Goal: Task Accomplishment & Management: Use online tool/utility

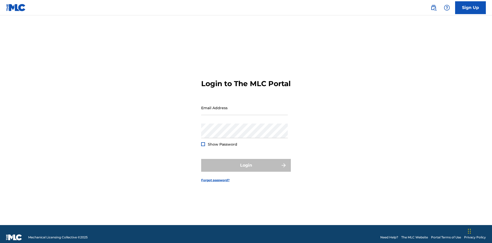
scroll to position [7, 0]
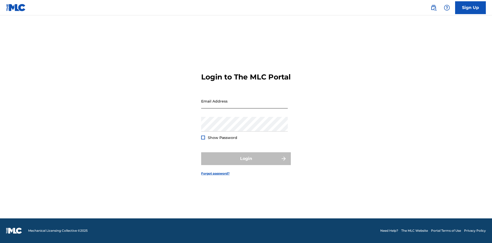
click at [244, 105] on input "Email Address" at bounding box center [244, 101] width 87 height 15
type input "[EMAIL_ADDRESS][DOMAIN_NAME]"
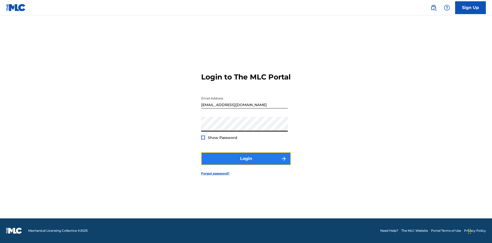
click at [246, 163] on button "Login" at bounding box center [246, 158] width 90 height 13
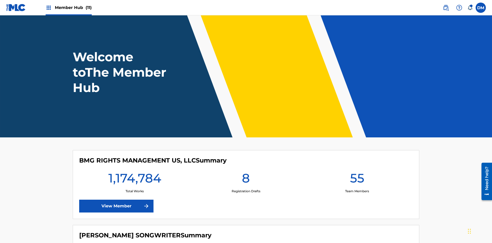
click at [73, 7] on span "Member Hub (11)" at bounding box center [73, 8] width 37 height 6
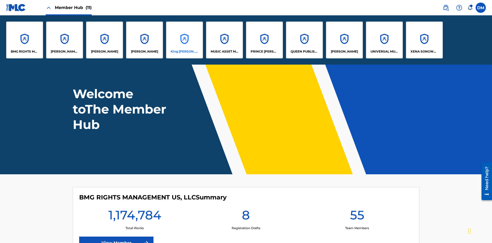
click at [184, 51] on p "King McTesterson" at bounding box center [185, 51] width 28 height 5
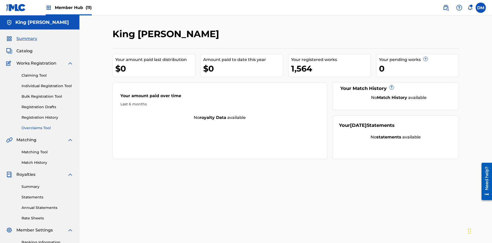
click at [47, 125] on link "Overclaims Tool" at bounding box center [48, 127] width 52 height 5
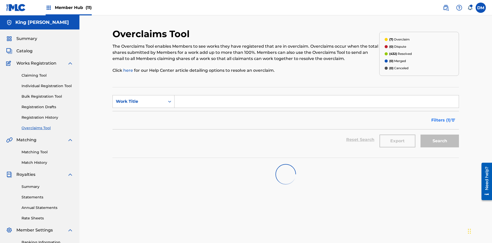
click at [440, 117] on span "Filters ( 1 )" at bounding box center [440, 120] width 19 height 6
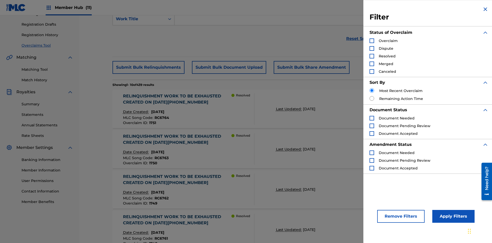
click at [372, 41] on div "Search Form" at bounding box center [371, 40] width 5 height 5
click at [452, 216] on button "Apply Filters" at bounding box center [453, 216] width 42 height 13
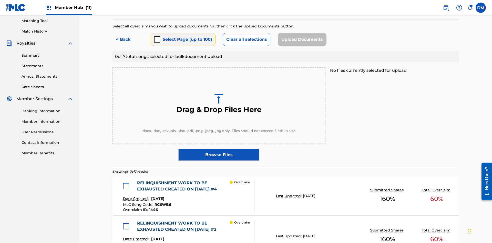
click at [183, 37] on button "Select Page (up to 100)" at bounding box center [183, 39] width 65 height 13
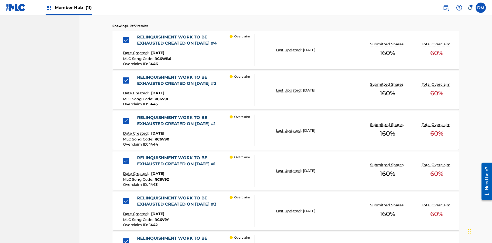
scroll to position [133, 0]
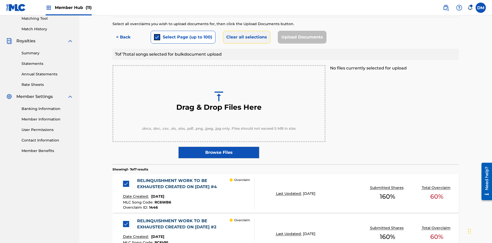
click at [246, 37] on button "Clear all selections" at bounding box center [246, 37] width 47 height 13
click at [127, 181] on div at bounding box center [126, 184] width 6 height 6
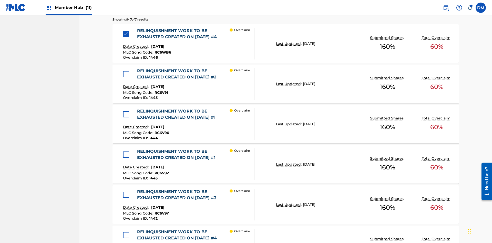
scroll to position [252, 0]
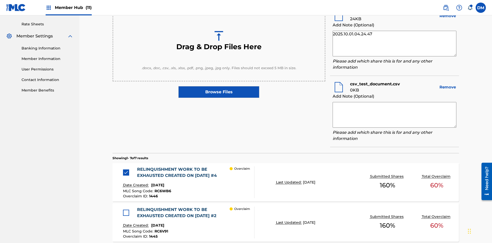
type textarea "2025.10.01.04.24.47"
click at [394, 113] on textarea at bounding box center [394, 115] width 124 height 26
type textarea "2025.10.01.04.24.47"
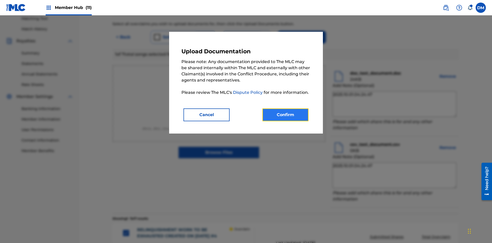
click at [285, 114] on button "Confirm" at bounding box center [285, 114] width 46 height 13
